Goal: Information Seeking & Learning: Learn about a topic

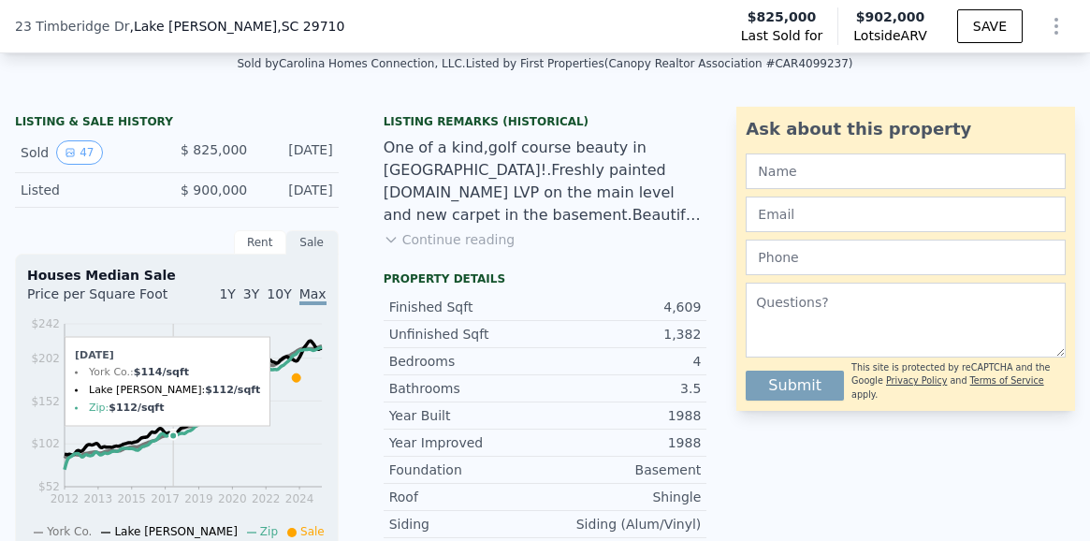
scroll to position [413, 0]
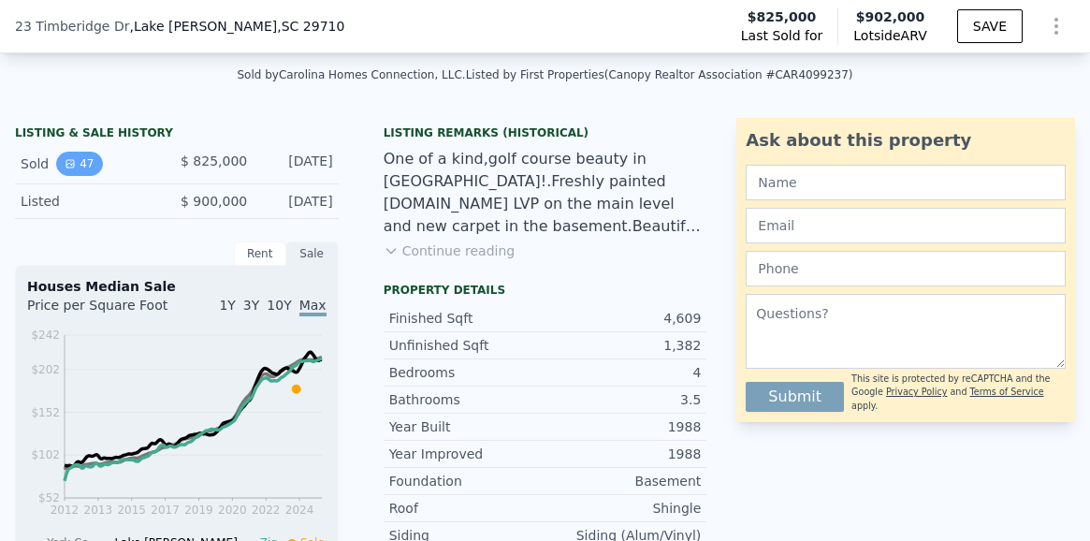
click at [73, 166] on icon "View historical data" at bounding box center [70, 163] width 11 height 11
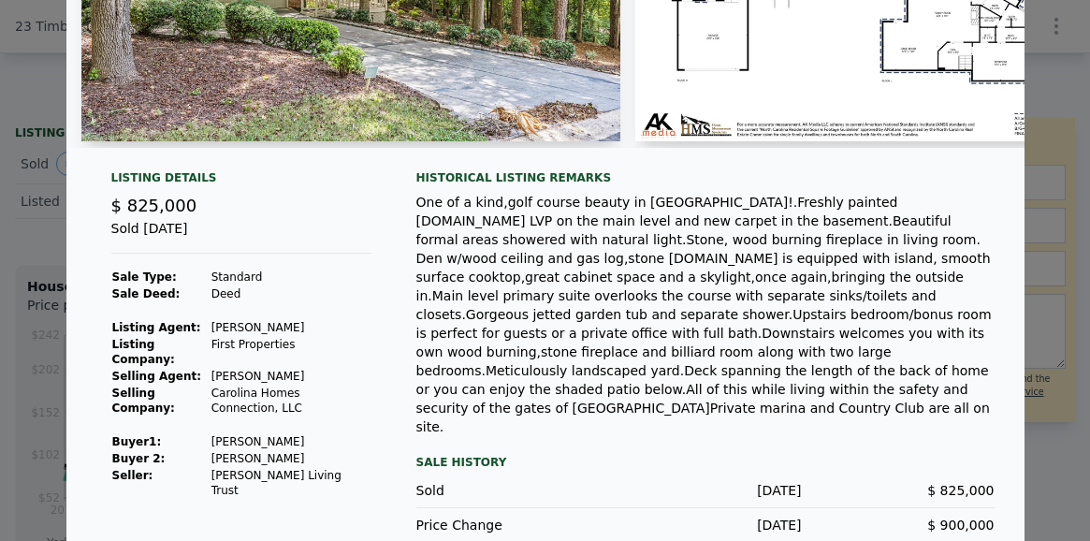
scroll to position [0, 0]
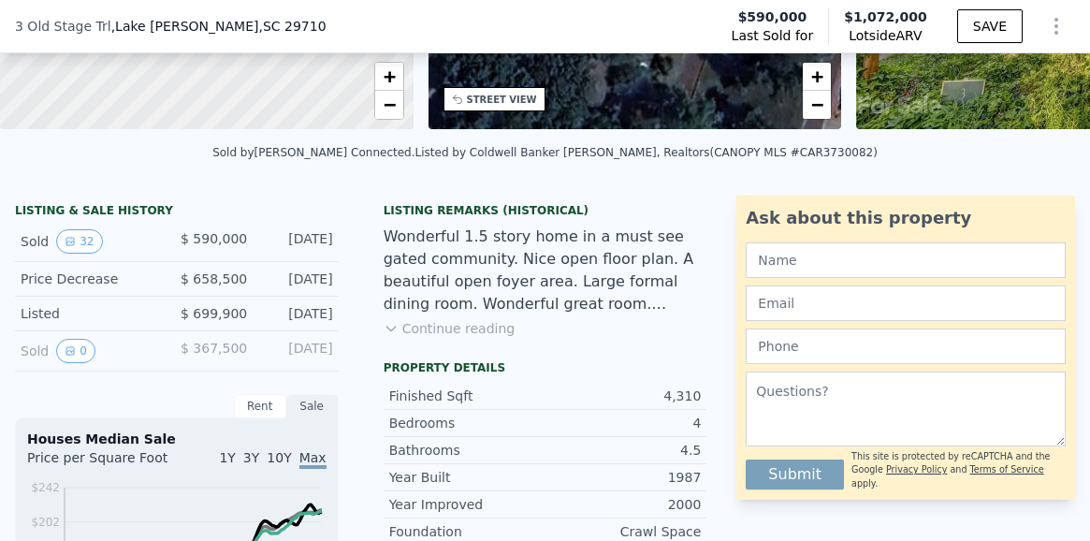
scroll to position [320, 0]
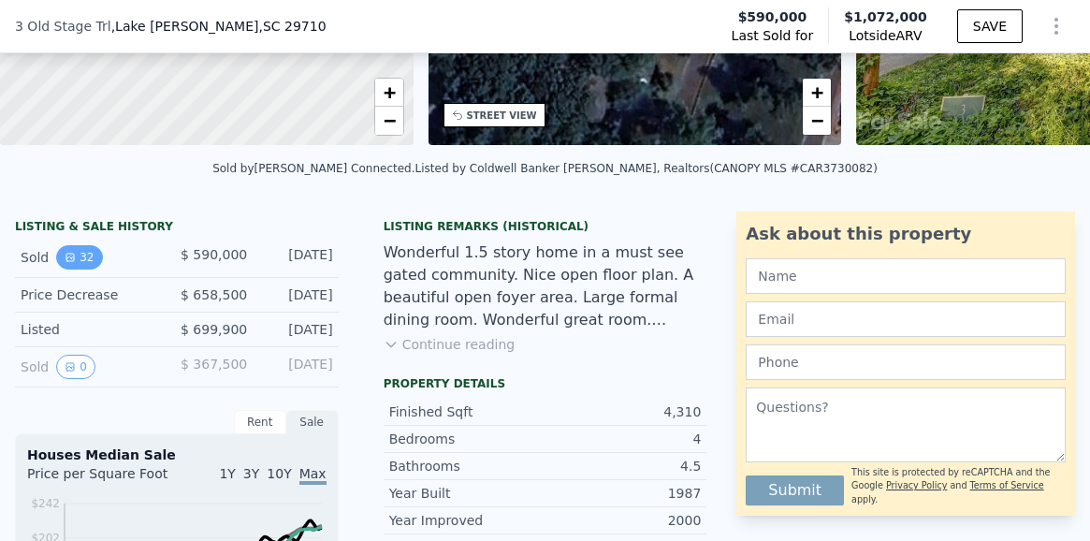
click at [81, 256] on button "32" at bounding box center [79, 257] width 46 height 24
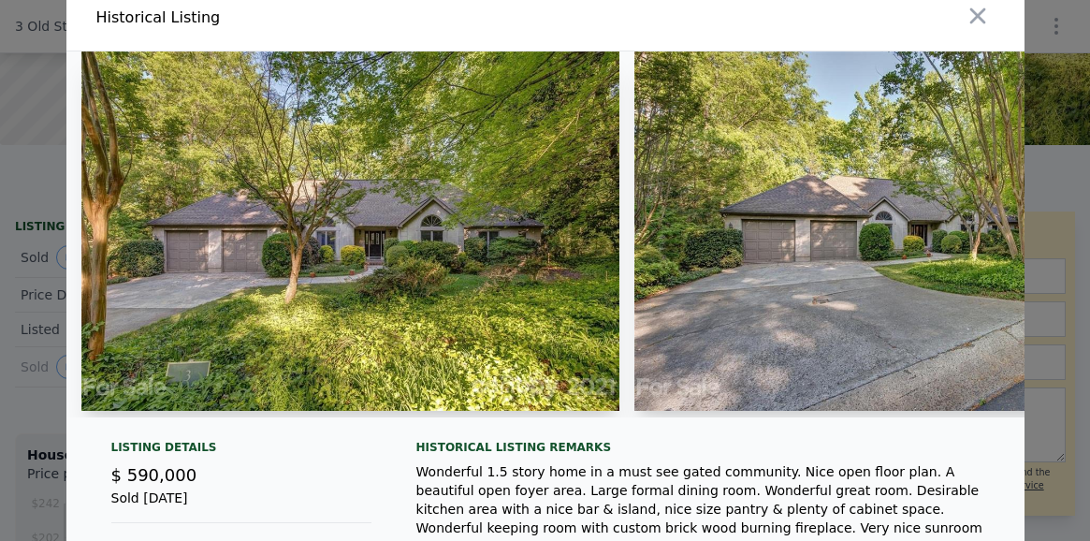
scroll to position [19, 0]
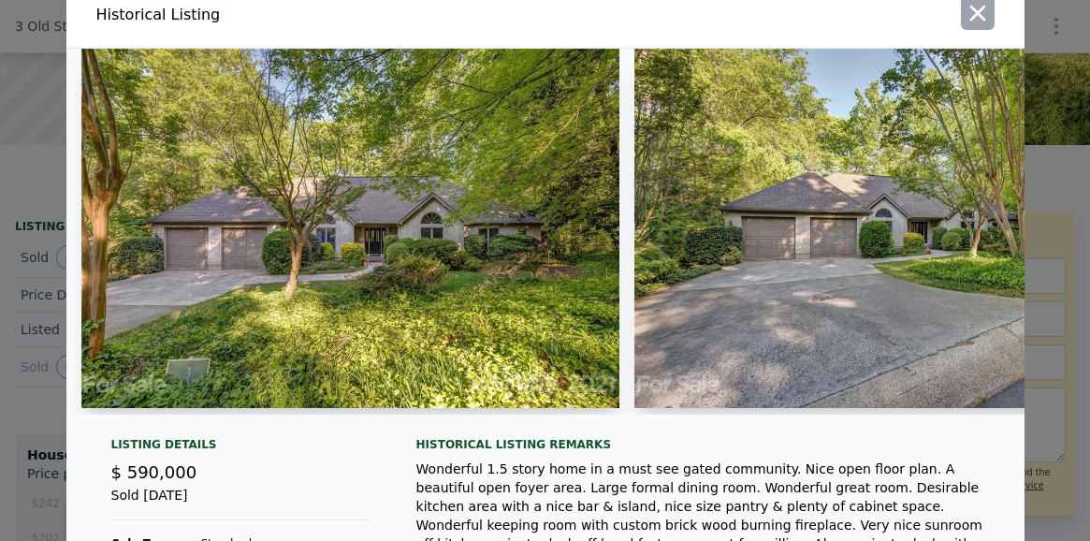
click at [975, 16] on icon "button" at bounding box center [977, 14] width 16 height 16
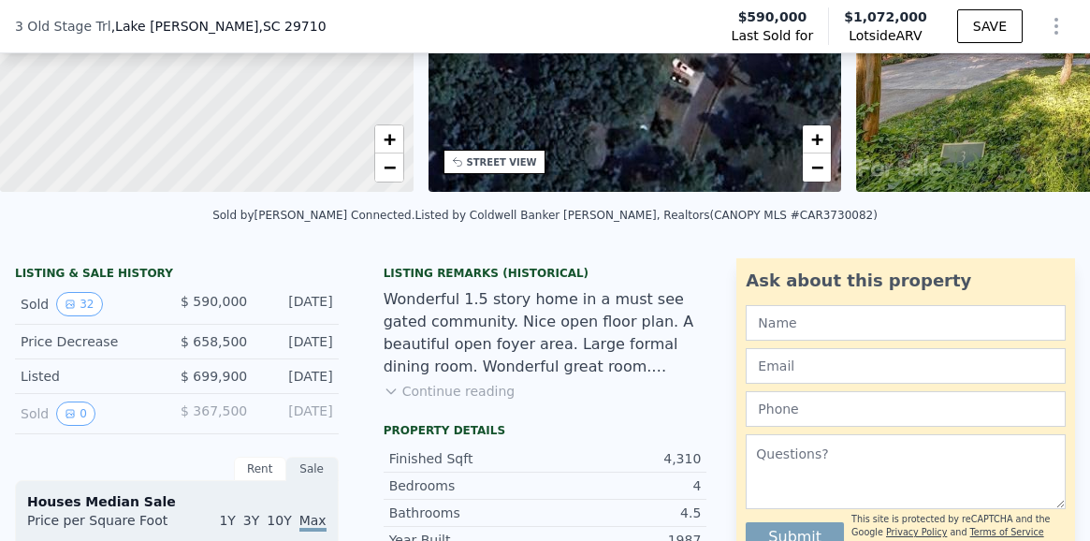
scroll to position [275, 0]
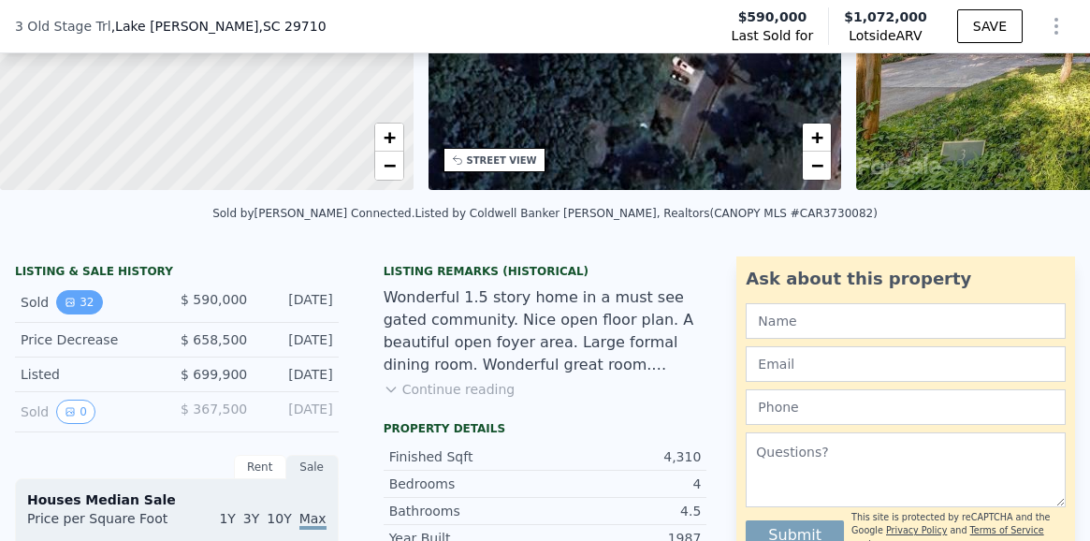
click at [86, 300] on button "32" at bounding box center [79, 302] width 46 height 24
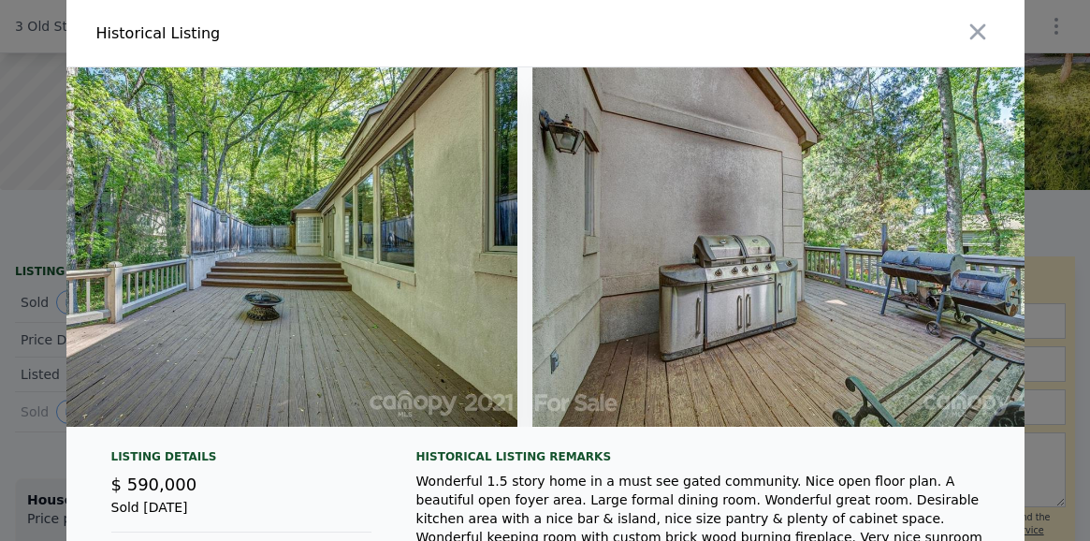
scroll to position [0, 16590]
